Goal: Find specific page/section: Find specific page/section

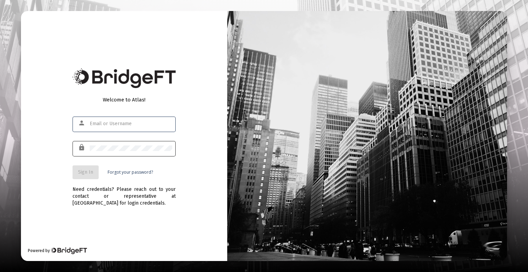
type input "[EMAIL_ADDRESS][DOMAIN_NAME]"
click at [113, 145] on div at bounding box center [131, 148] width 82 height 17
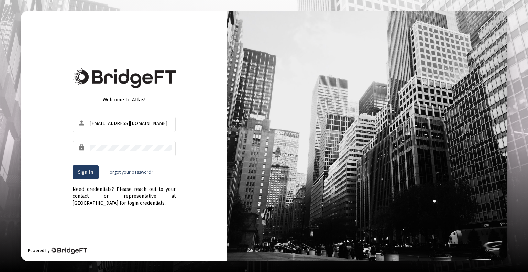
click at [91, 168] on button "Sign In" at bounding box center [86, 172] width 26 height 14
click at [141, 145] on div at bounding box center [131, 148] width 82 height 17
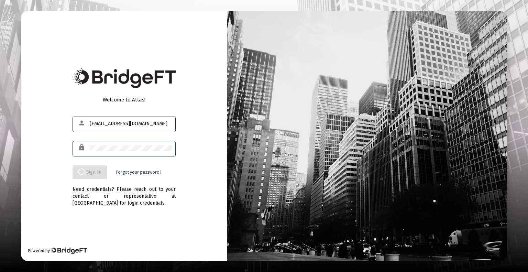
click at [146, 123] on input "[EMAIL_ADDRESS][DOMAIN_NAME]" at bounding box center [131, 123] width 82 height 5
click at [199, 116] on div "Welcome to Atlas! person [EMAIL_ADDRESS][DOMAIN_NAME] lock Sign In Forgot your …" at bounding box center [124, 136] width 206 height 250
type input "[EMAIL_ADDRESS][DOMAIN_NAME]"
click at [76, 184] on div "Need credentials? Please reach out to your contact or representative at [GEOGRA…" at bounding box center [124, 192] width 103 height 27
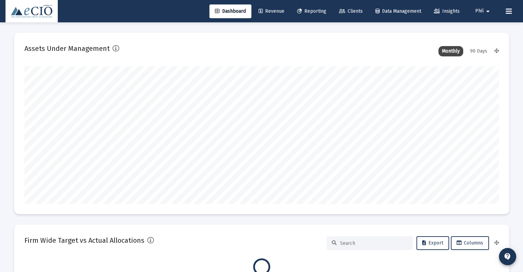
scroll to position [137, 474]
type input "2025-09-08"
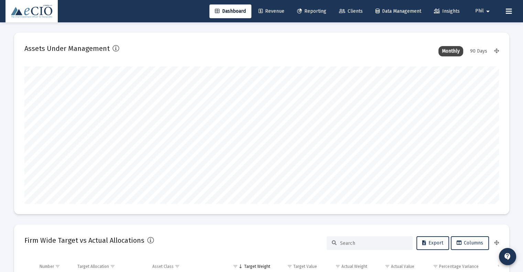
click at [348, 8] on link "Clients" at bounding box center [350, 11] width 35 height 14
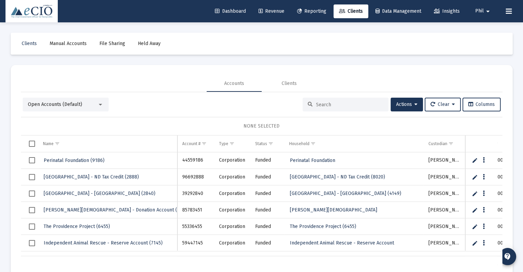
click at [331, 100] on div at bounding box center [345, 105] width 86 height 14
click at [332, 104] on input at bounding box center [349, 105] width 67 height 6
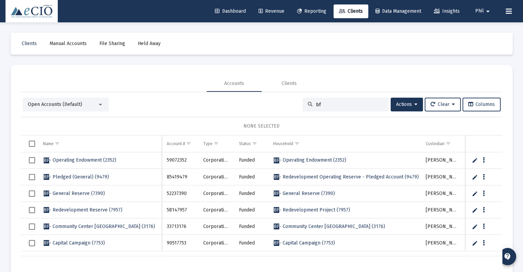
type input "bf"
